Goal: Download file/media

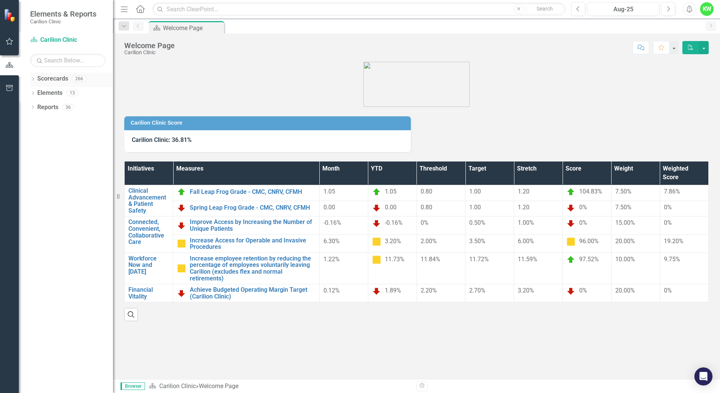
click at [32, 79] on icon "Dropdown" at bounding box center [32, 80] width 5 height 4
click at [38, 93] on icon "Dropdown" at bounding box center [37, 92] width 6 height 5
click at [44, 106] on icon "Dropdown" at bounding box center [44, 107] width 6 height 5
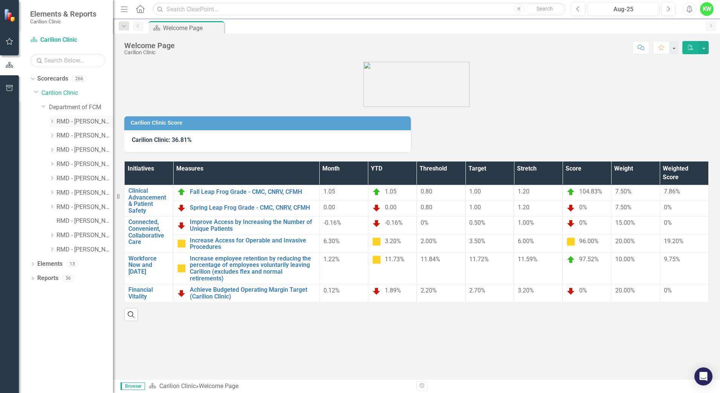
drag, startPoint x: 52, startPoint y: 119, endPoint x: 52, endPoint y: 125, distance: 5.7
click at [52, 119] on icon "Dropdown" at bounding box center [52, 121] width 6 height 5
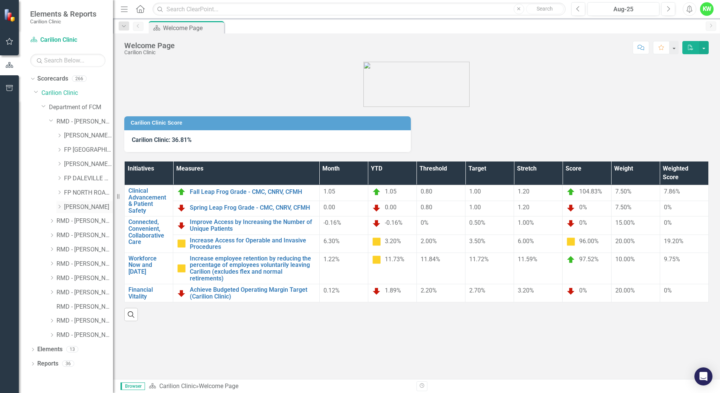
click at [82, 206] on link "[PERSON_NAME]" at bounding box center [88, 207] width 49 height 9
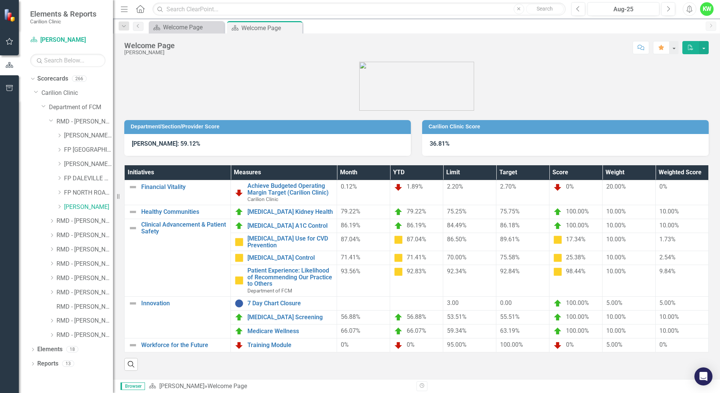
click at [691, 48] on icon "PDF" at bounding box center [690, 47] width 7 height 5
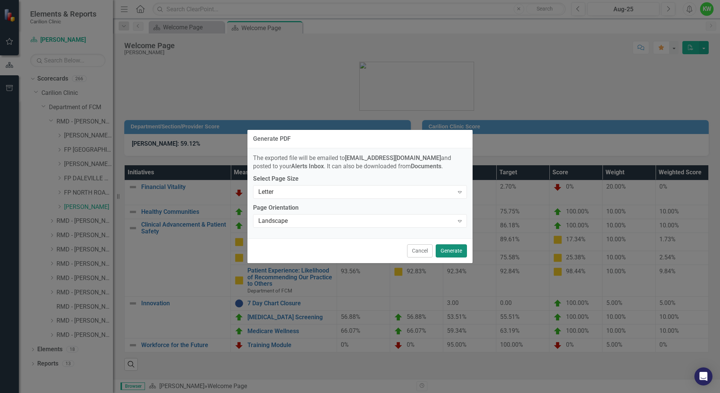
click at [451, 250] on button "Generate" at bounding box center [451, 250] width 31 height 13
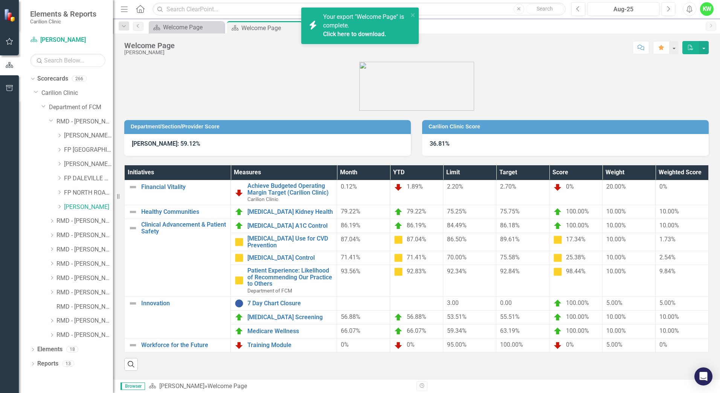
click at [359, 37] on link "Click here to download." at bounding box center [354, 34] width 63 height 7
